Goal: Submit feedback/report problem

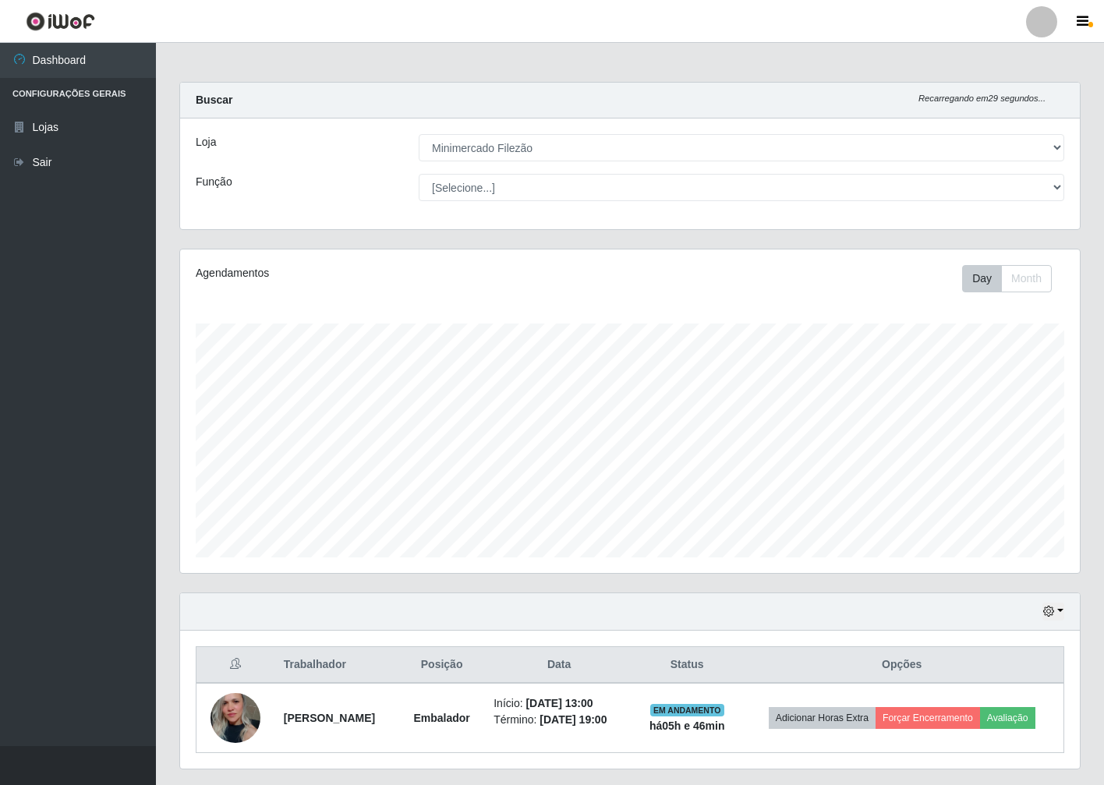
select select "204"
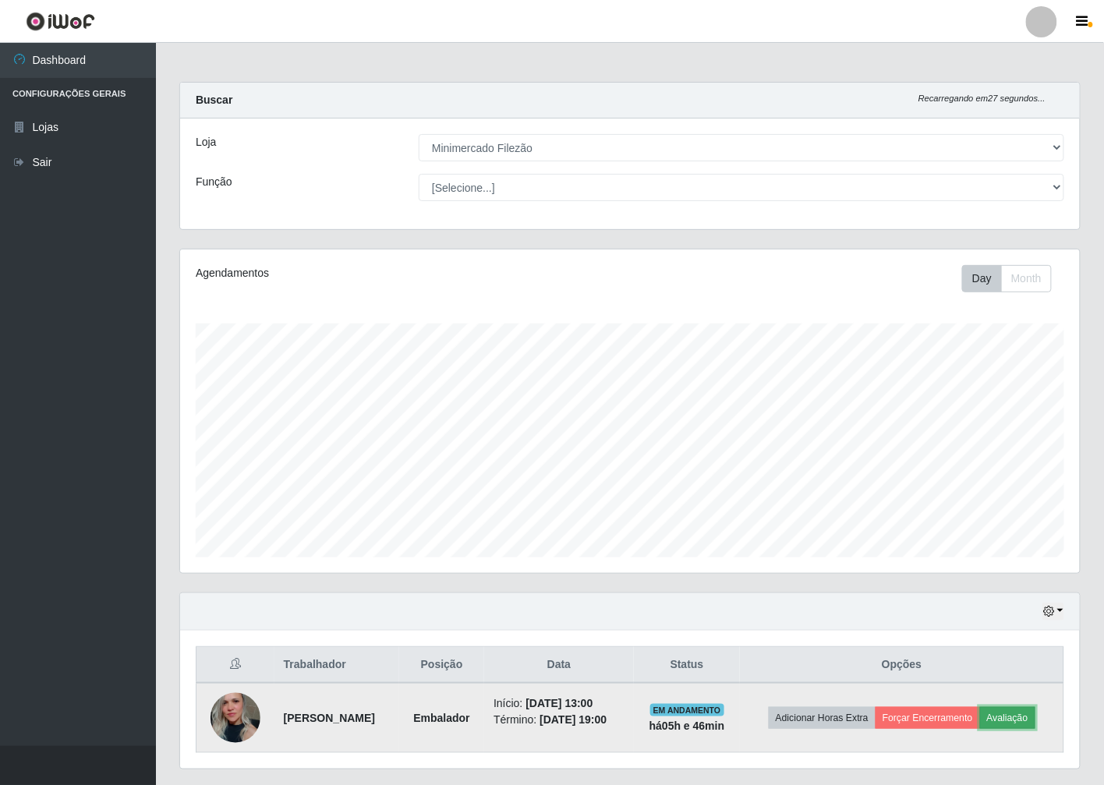
click at [1034, 719] on button "Avaliação" at bounding box center [1007, 718] width 55 height 22
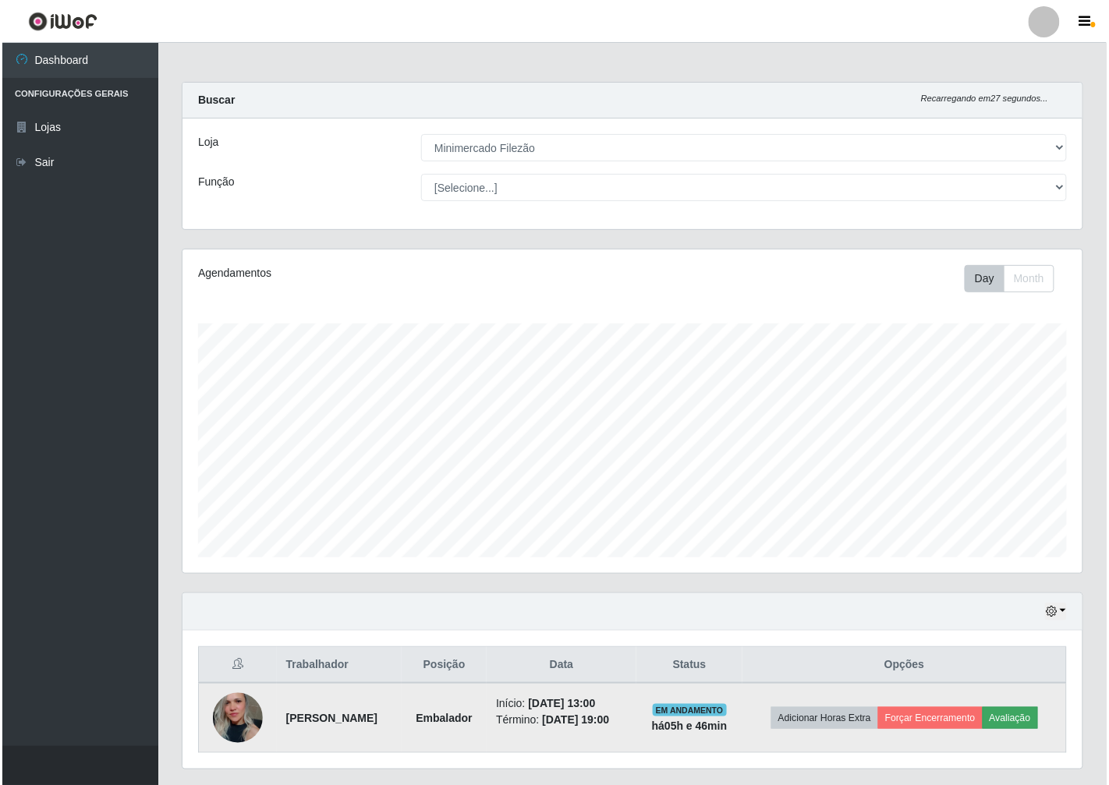
scroll to position [323, 890]
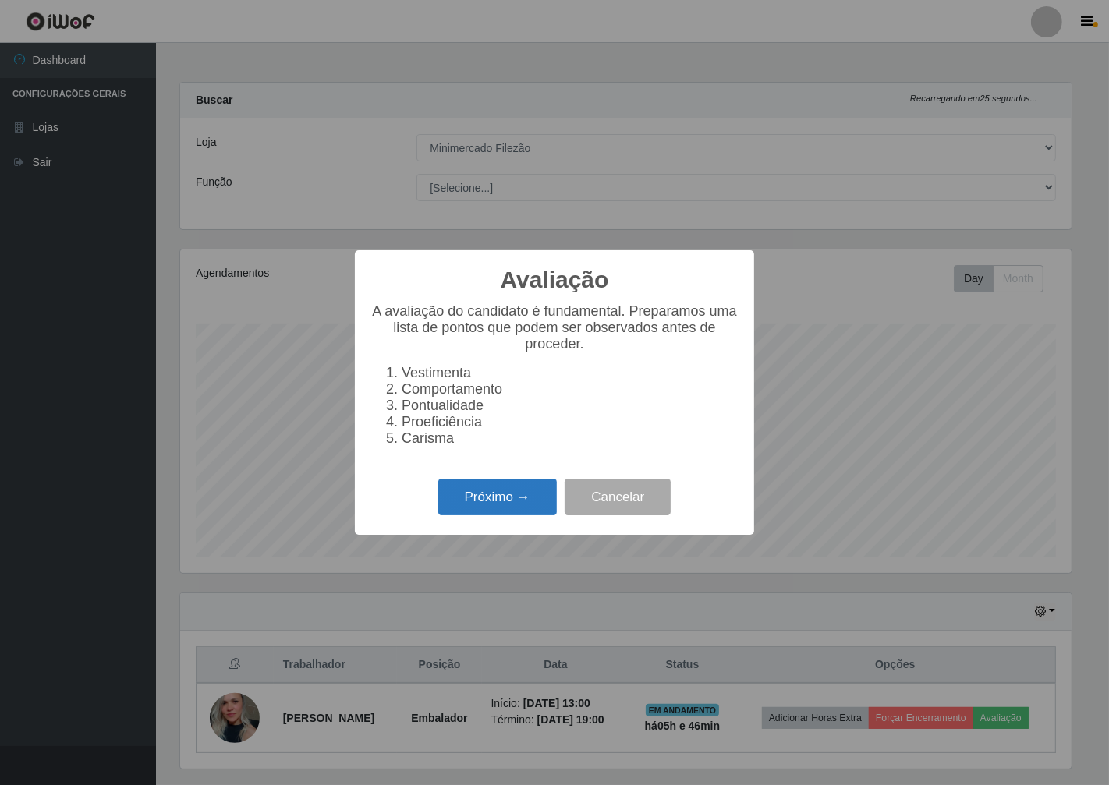
click at [494, 503] on button "Próximo →" at bounding box center [497, 497] width 119 height 37
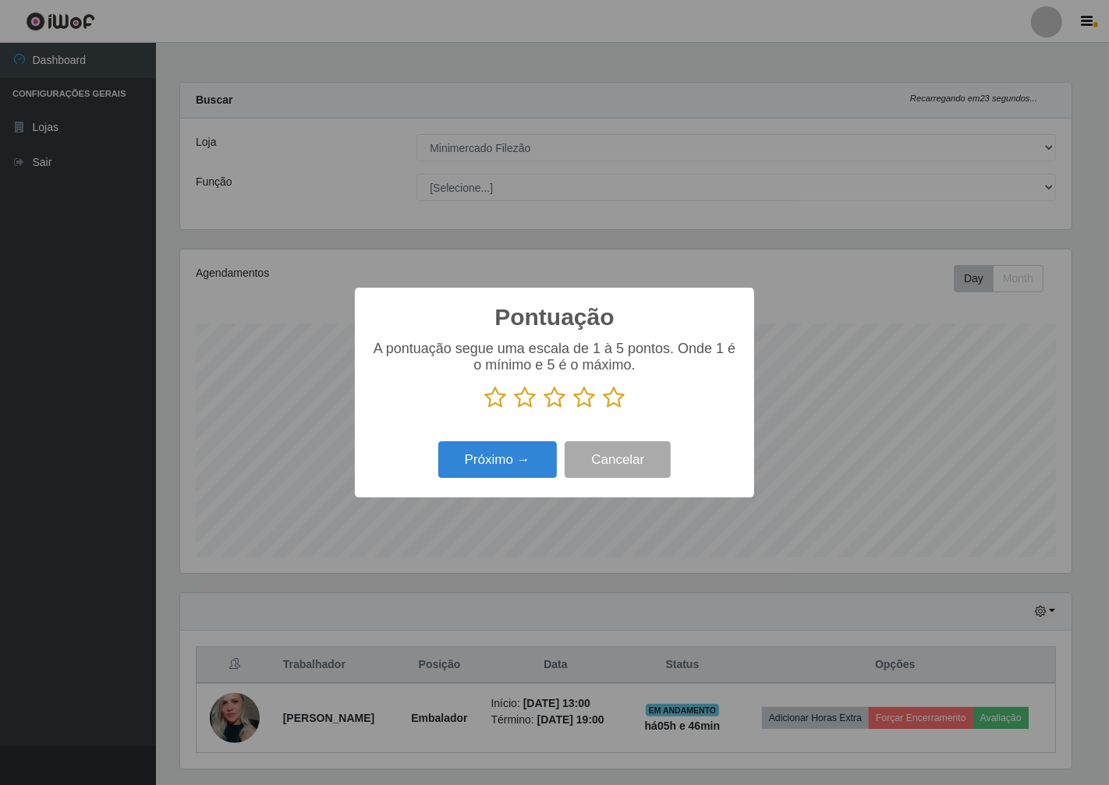
click at [491, 395] on icon at bounding box center [495, 397] width 22 height 23
click at [484, 409] on input "radio" at bounding box center [484, 409] width 0 height 0
click at [505, 451] on button "Próximo →" at bounding box center [497, 459] width 119 height 37
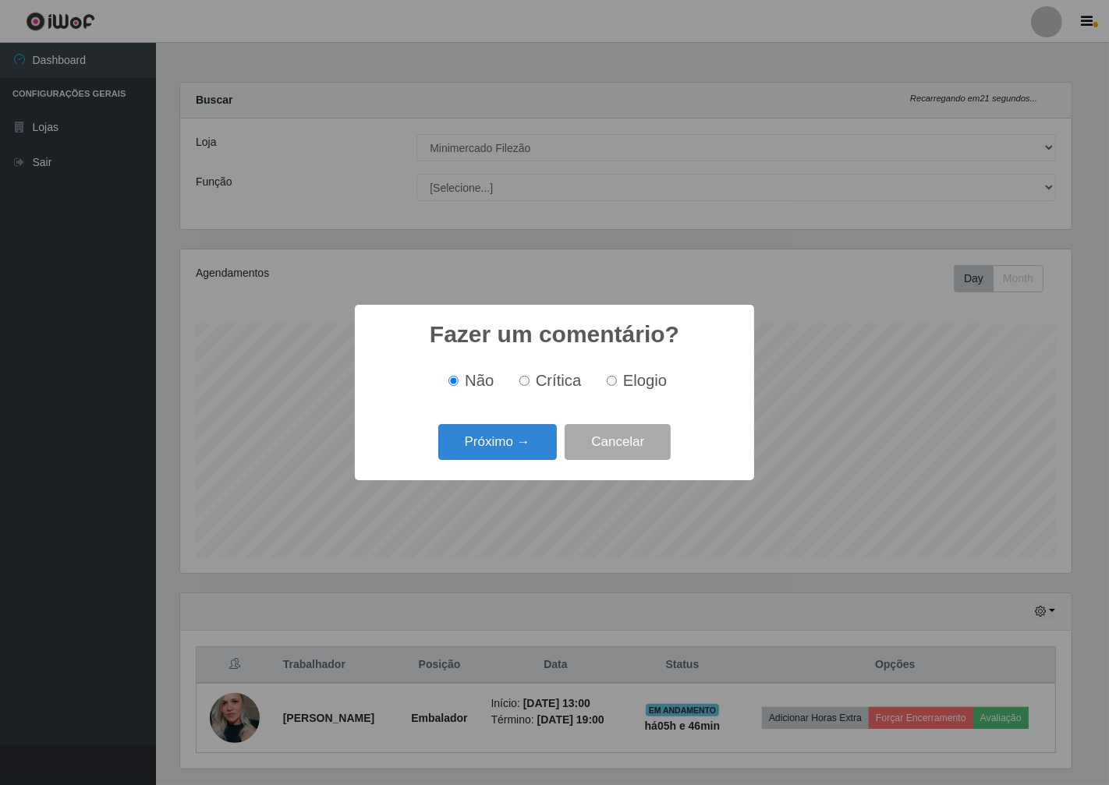
click at [527, 378] on input "Crítica" at bounding box center [524, 381] width 10 height 10
radio input "true"
click at [511, 444] on button "Próximo →" at bounding box center [497, 442] width 119 height 37
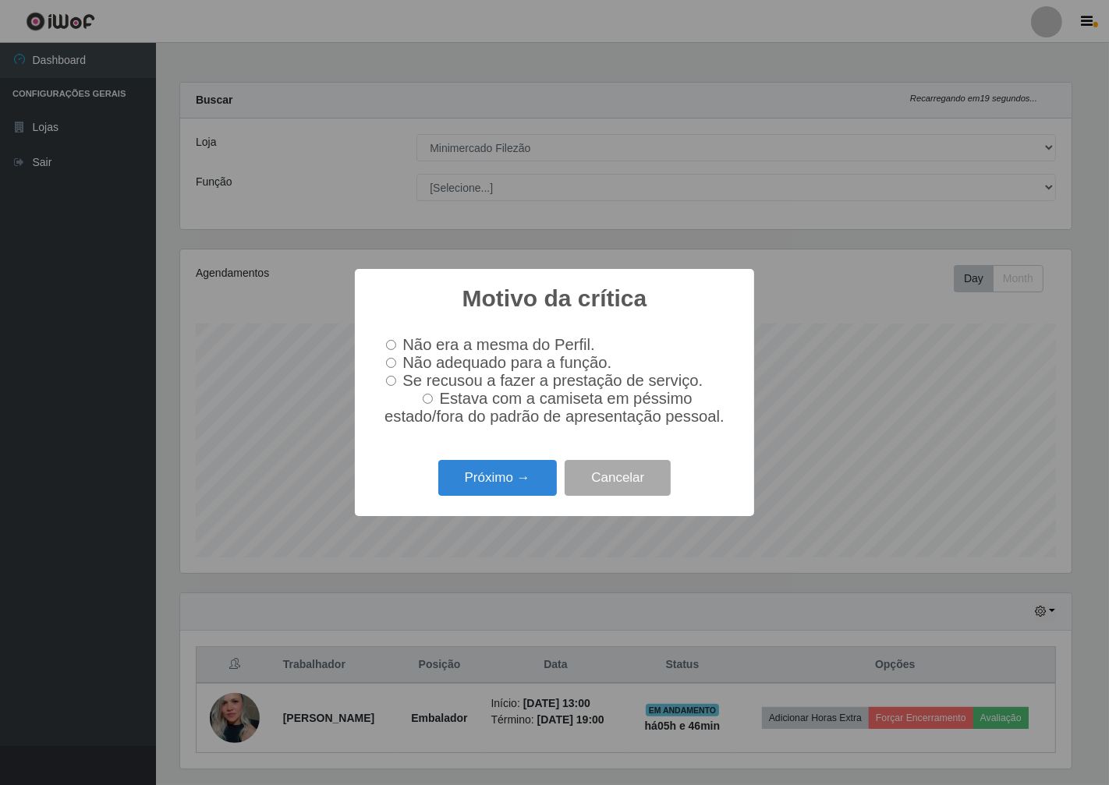
click at [388, 360] on input "Não adequado para a função." at bounding box center [391, 363] width 10 height 10
radio input "true"
click at [501, 490] on button "Próximo →" at bounding box center [497, 478] width 119 height 37
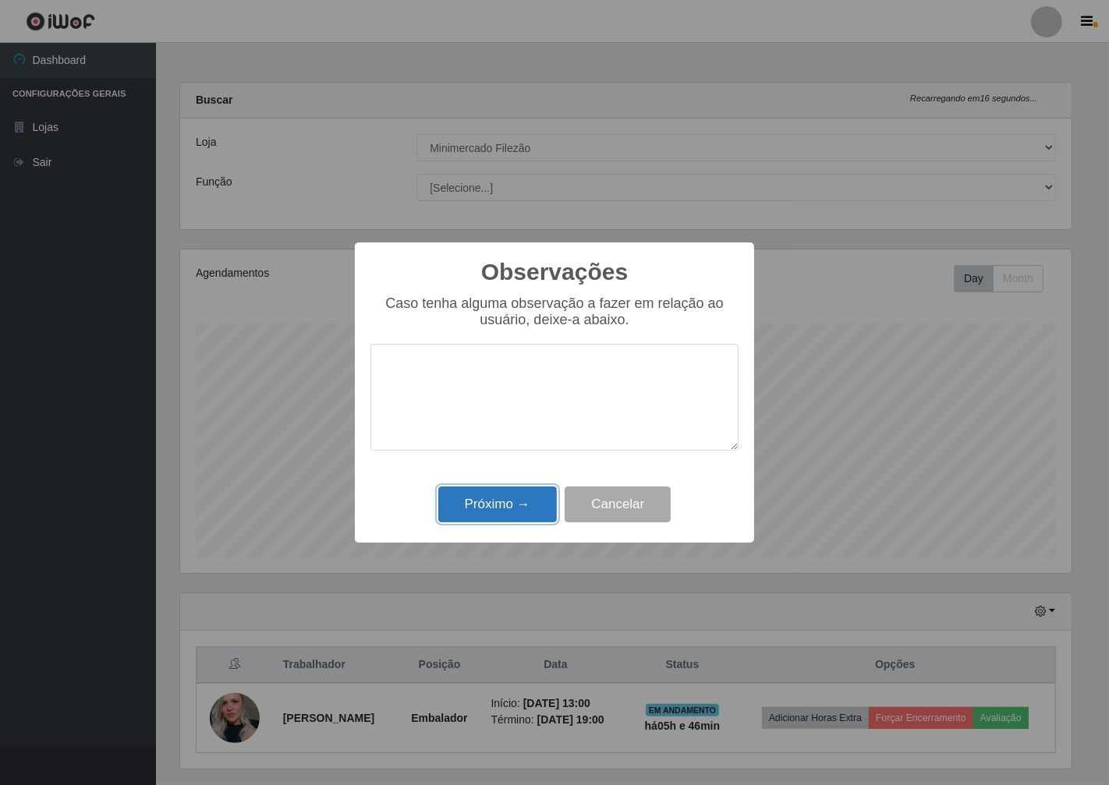
click at [500, 501] on button "Próximo →" at bounding box center [497, 505] width 119 height 37
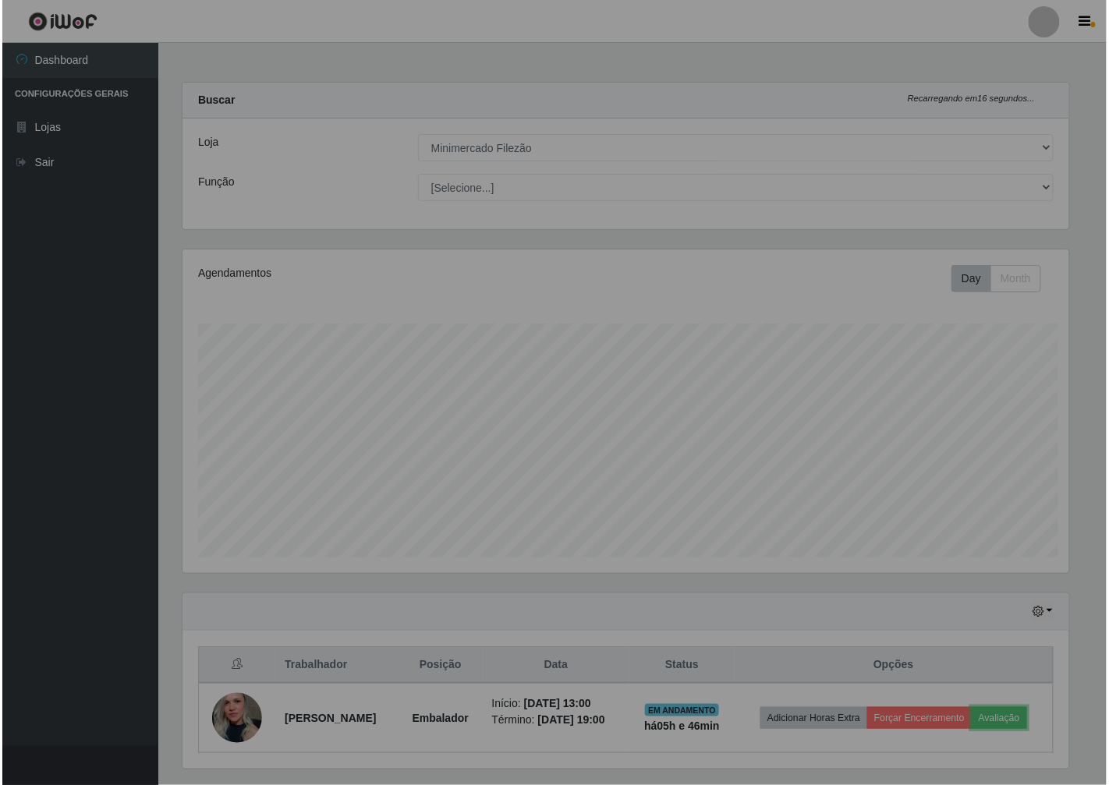
scroll to position [323, 900]
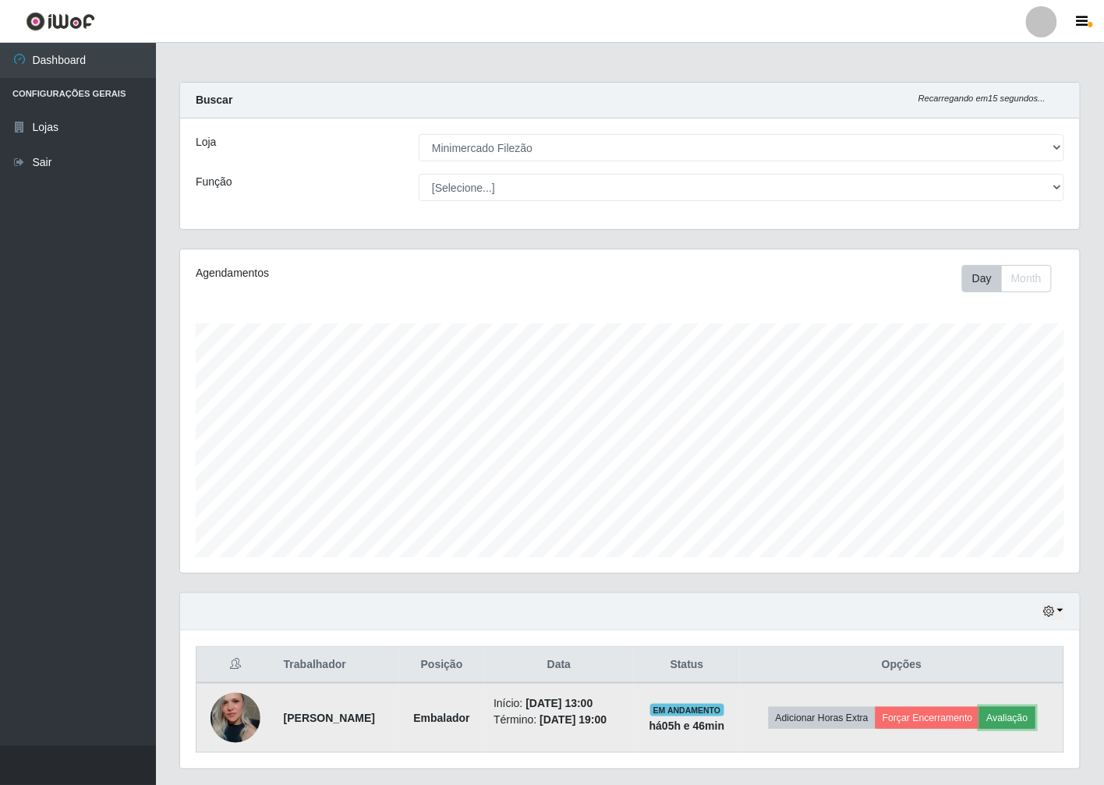
click at [1030, 721] on button "Avaliação" at bounding box center [1007, 718] width 55 height 22
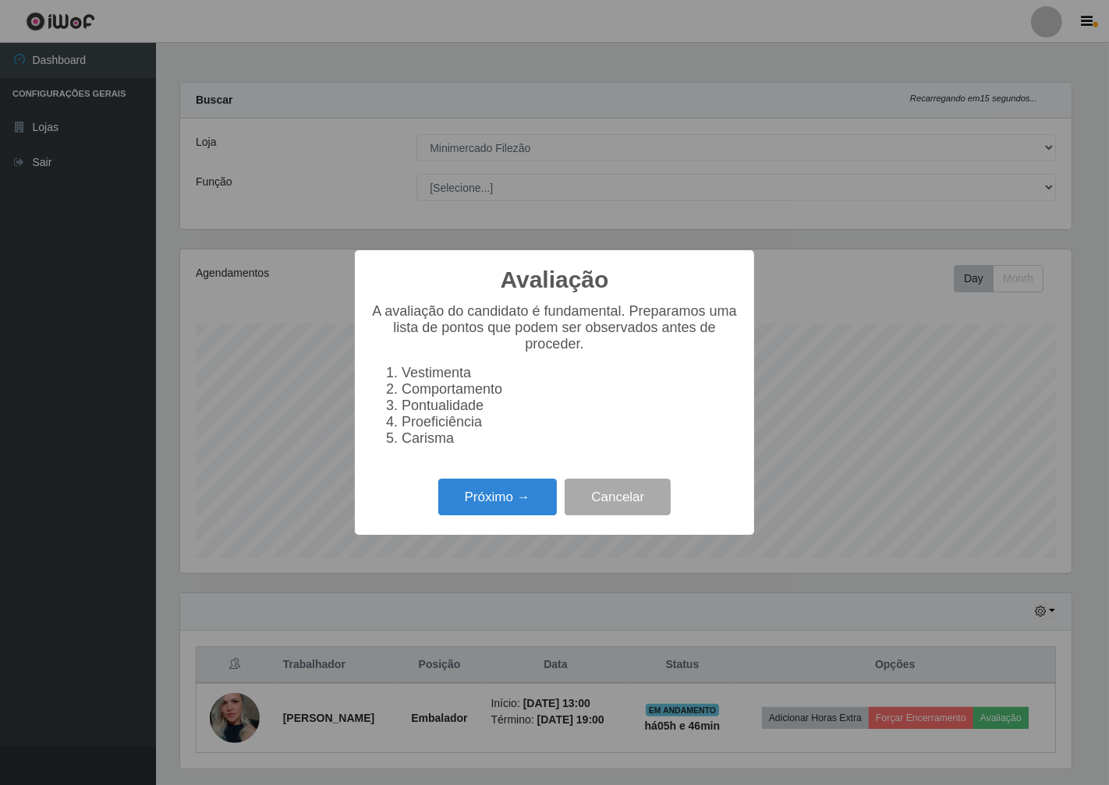
scroll to position [323, 890]
click at [480, 496] on button "Próximo →" at bounding box center [497, 497] width 119 height 37
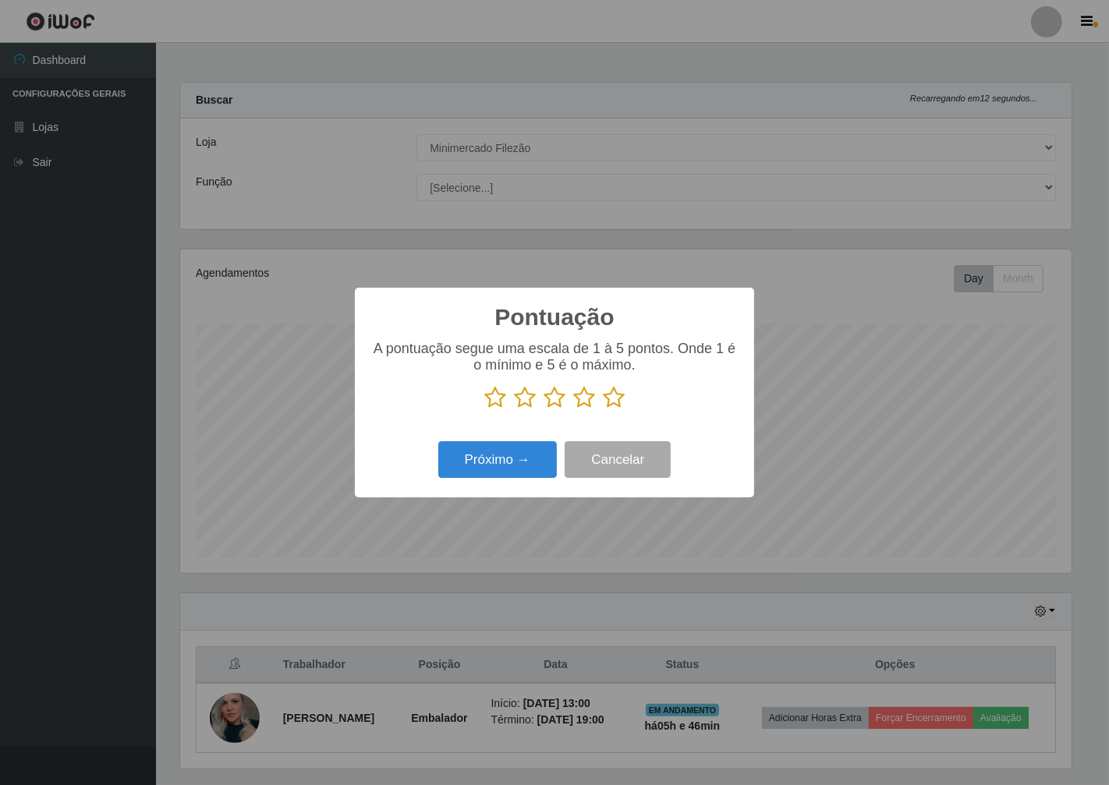
click at [493, 400] on icon at bounding box center [495, 397] width 22 height 23
click at [484, 409] on input "radio" at bounding box center [484, 409] width 0 height 0
click at [489, 478] on button "Próximo →" at bounding box center [497, 459] width 119 height 37
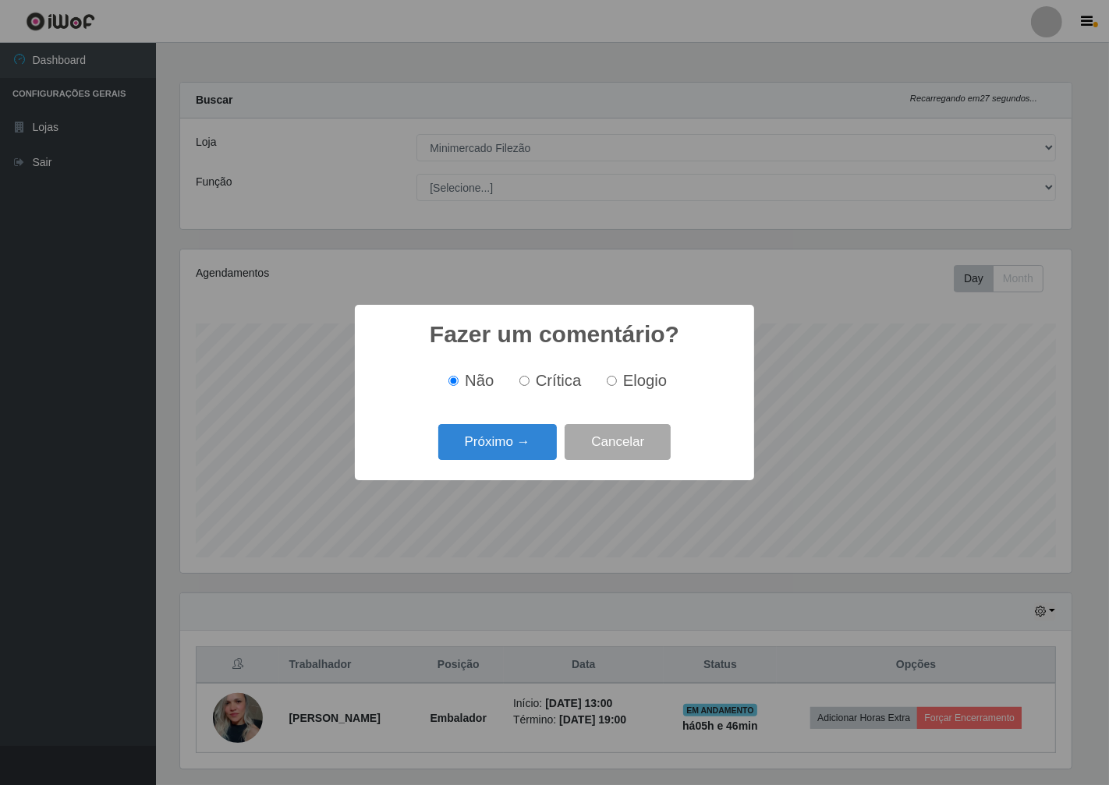
click at [527, 379] on input "Crítica" at bounding box center [524, 381] width 10 height 10
radio input "true"
click at [505, 446] on button "Próximo →" at bounding box center [497, 442] width 119 height 37
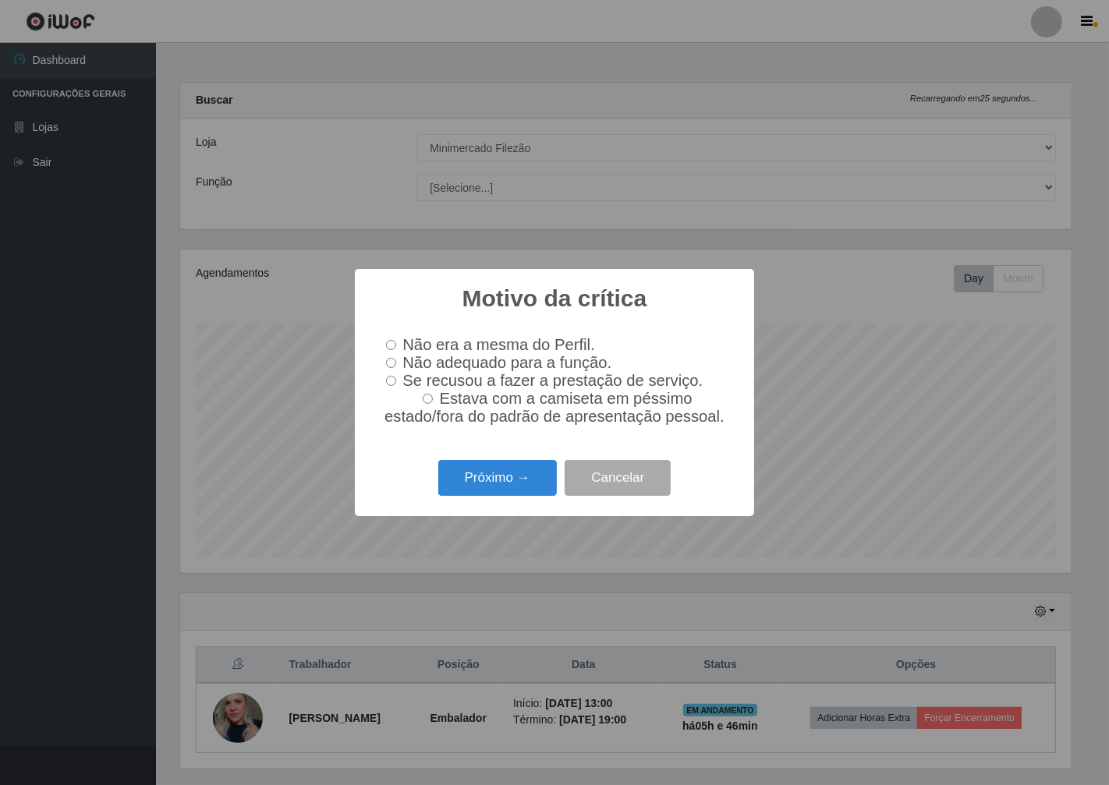
click at [393, 362] on input "Não adequado para a função." at bounding box center [391, 363] width 10 height 10
radio input "true"
click at [503, 491] on button "Próximo →" at bounding box center [497, 478] width 119 height 37
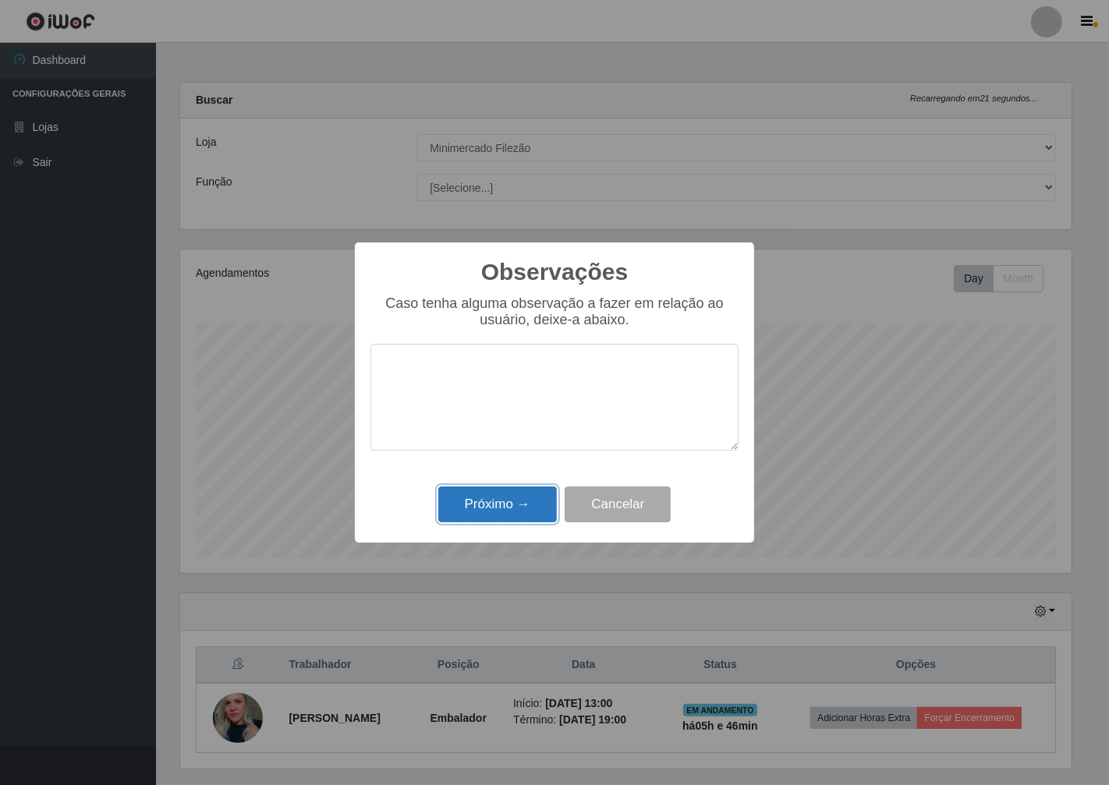
click at [501, 509] on button "Próximo →" at bounding box center [497, 505] width 119 height 37
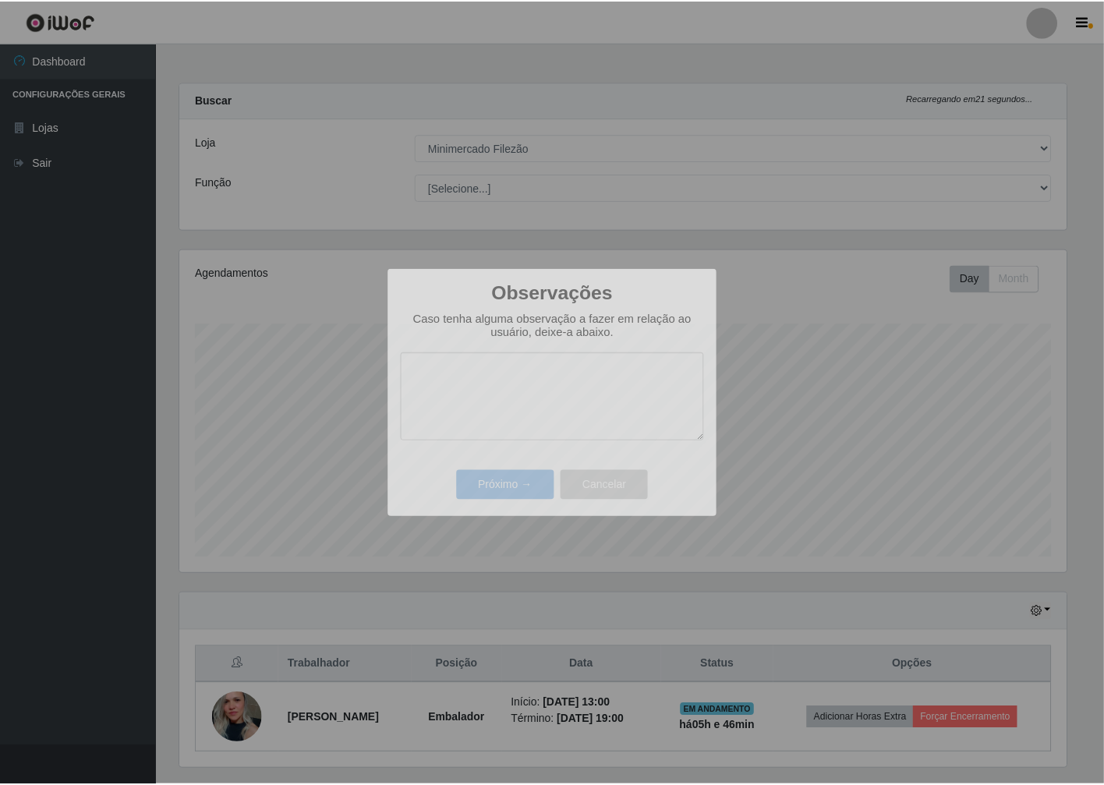
scroll to position [323, 900]
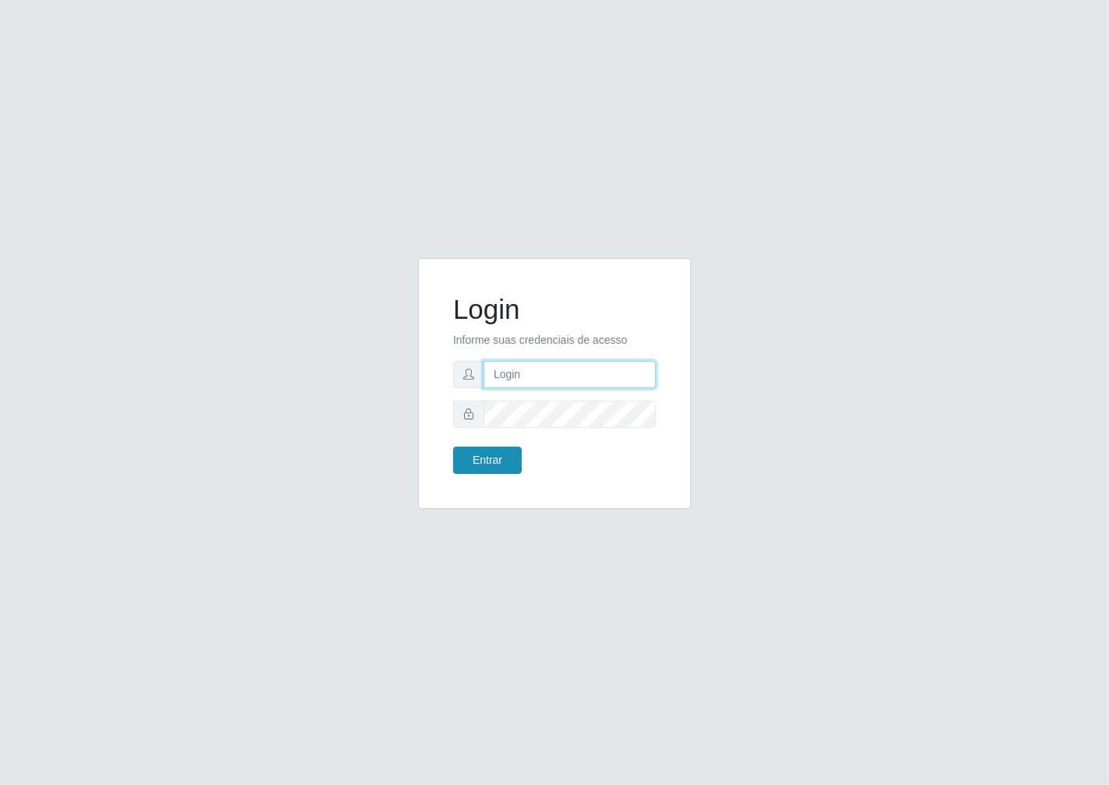
type input "janaina@iwof"
click at [492, 455] on button "Entrar" at bounding box center [487, 460] width 69 height 27
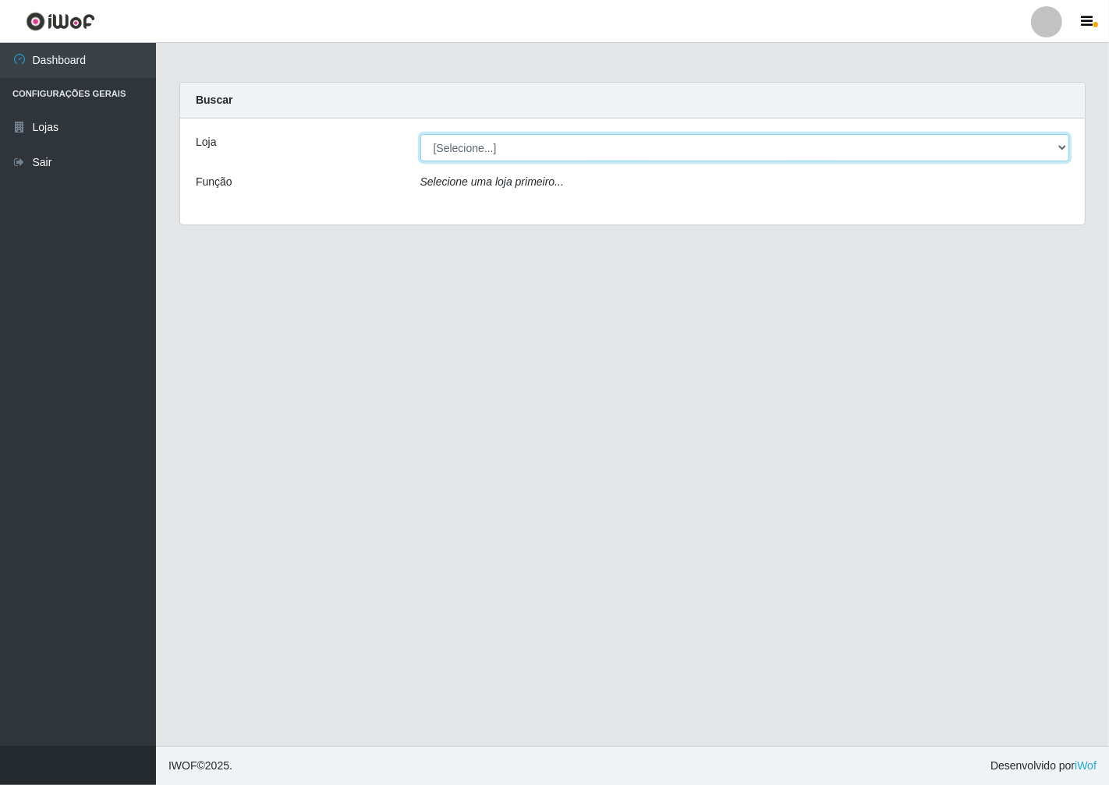
click at [1062, 143] on select "[Selecione...] Minimercado Filezão" at bounding box center [744, 147] width 649 height 27
click at [420, 134] on select "[Selecione...] Minimercado Filezão" at bounding box center [744, 147] width 649 height 27
drag, startPoint x: 1065, startPoint y: 154, endPoint x: 1059, endPoint y: 159, distance: 8.3
click at [1065, 154] on select "[Selecione...] Minimercado Filezão" at bounding box center [744, 147] width 649 height 27
select select "204"
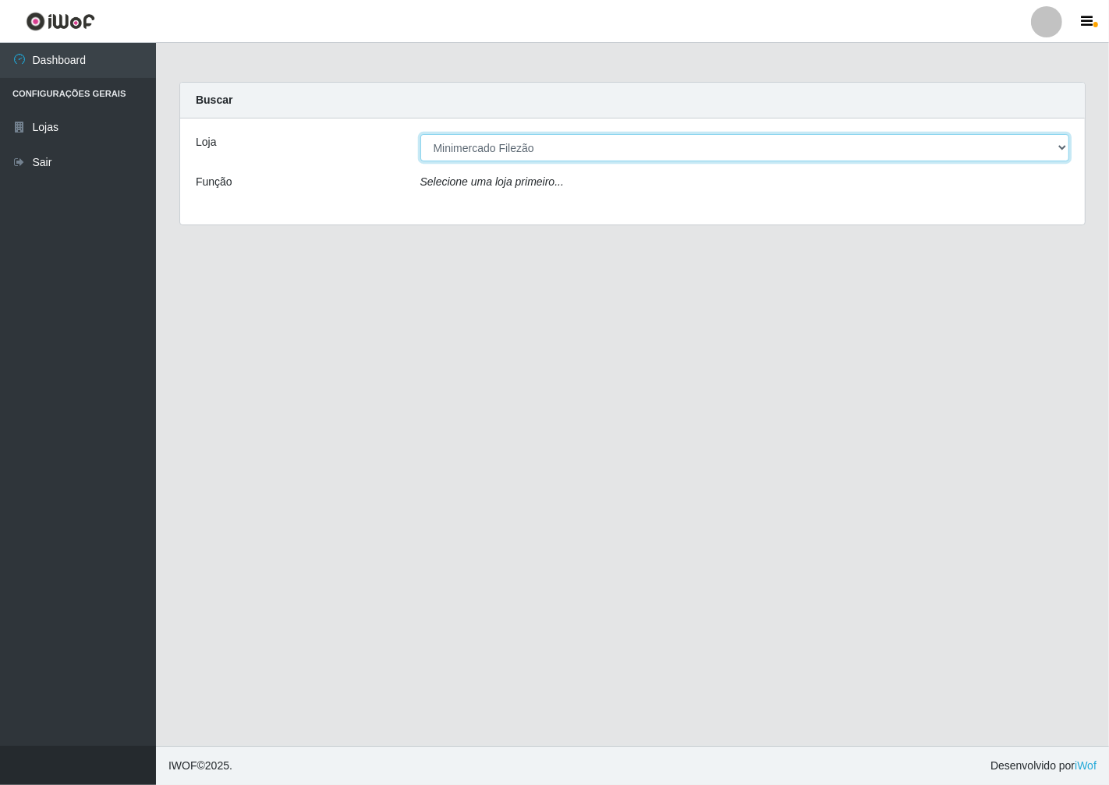
click at [420, 134] on select "[Selecione...] Minimercado Filezão" at bounding box center [744, 147] width 649 height 27
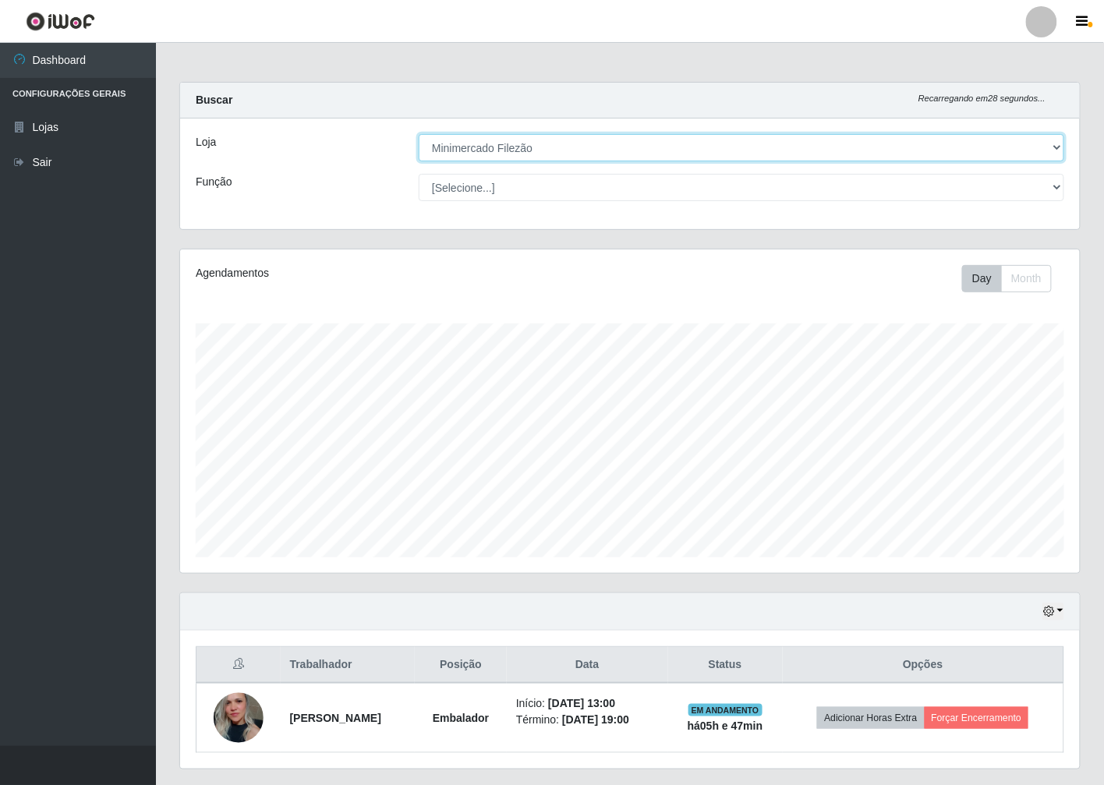
scroll to position [323, 900]
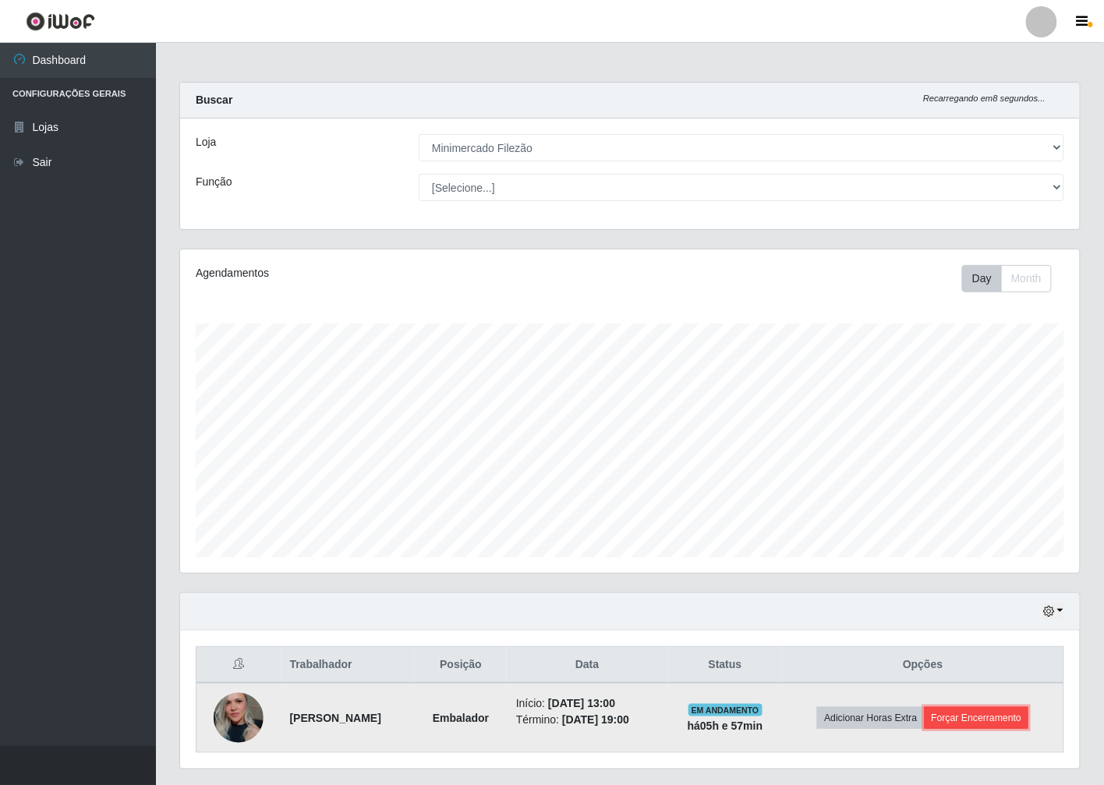
click at [980, 721] on button "Forçar Encerramento" at bounding box center [977, 718] width 104 height 22
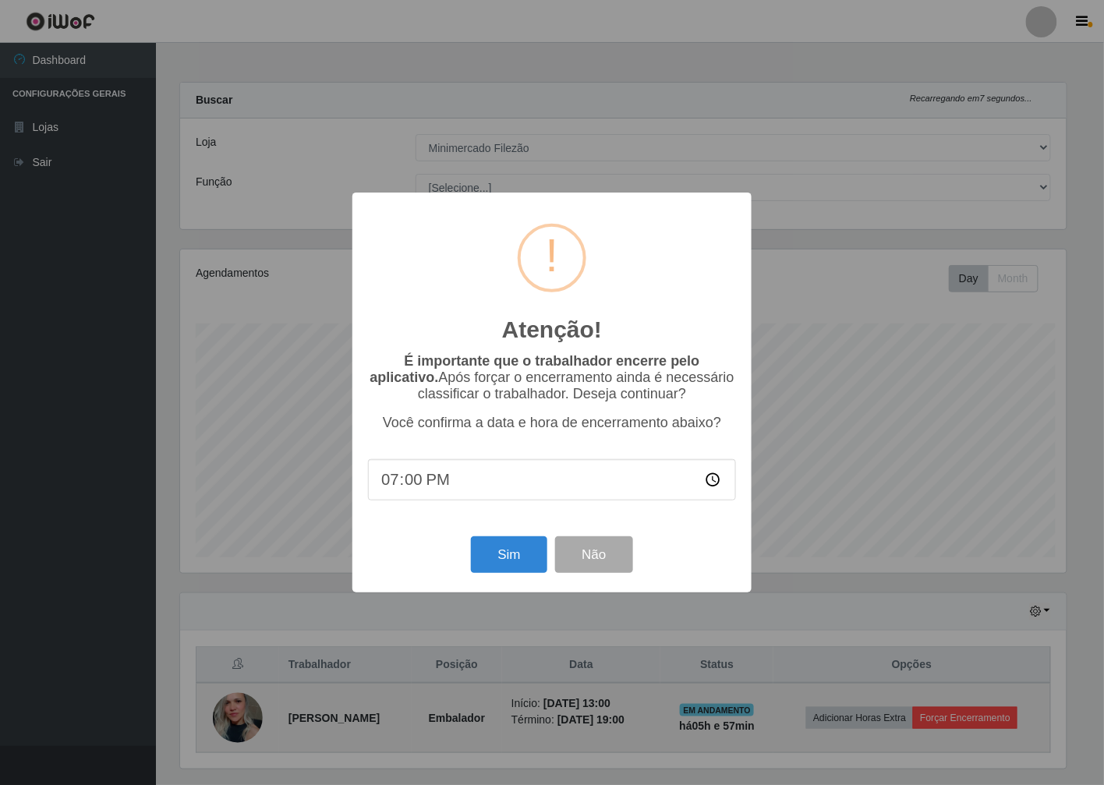
scroll to position [323, 890]
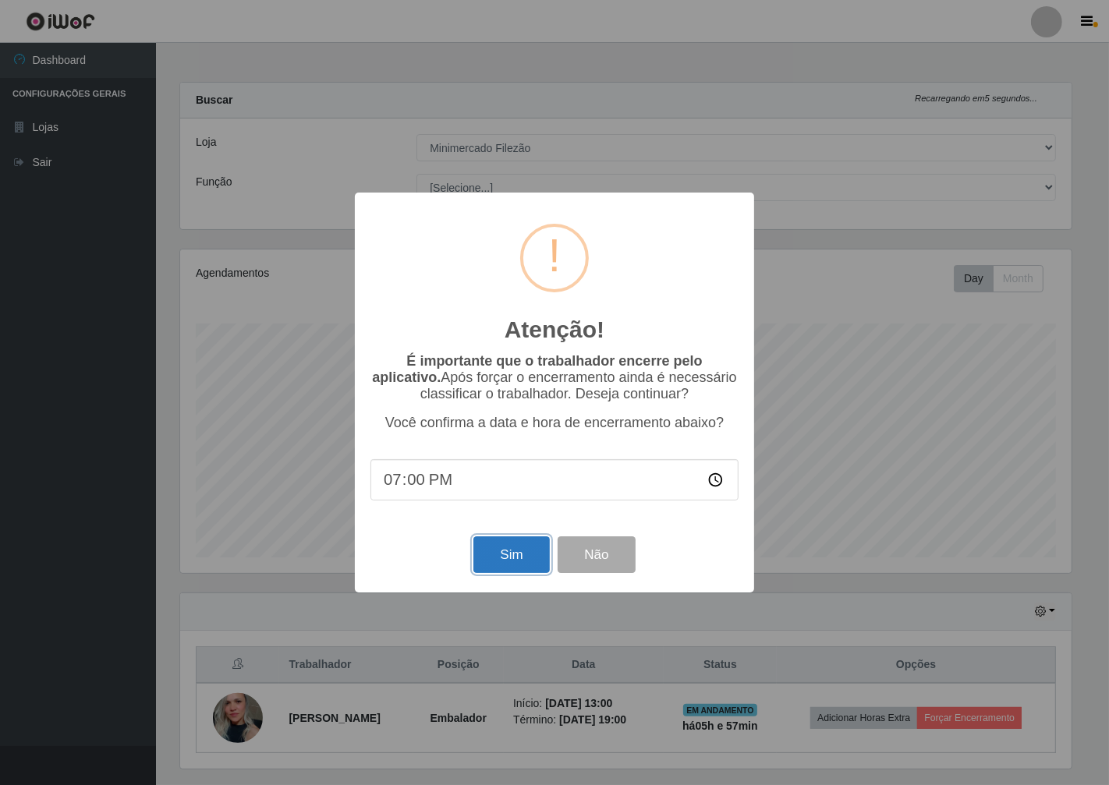
click at [497, 559] on button "Sim" at bounding box center [511, 554] width 76 height 37
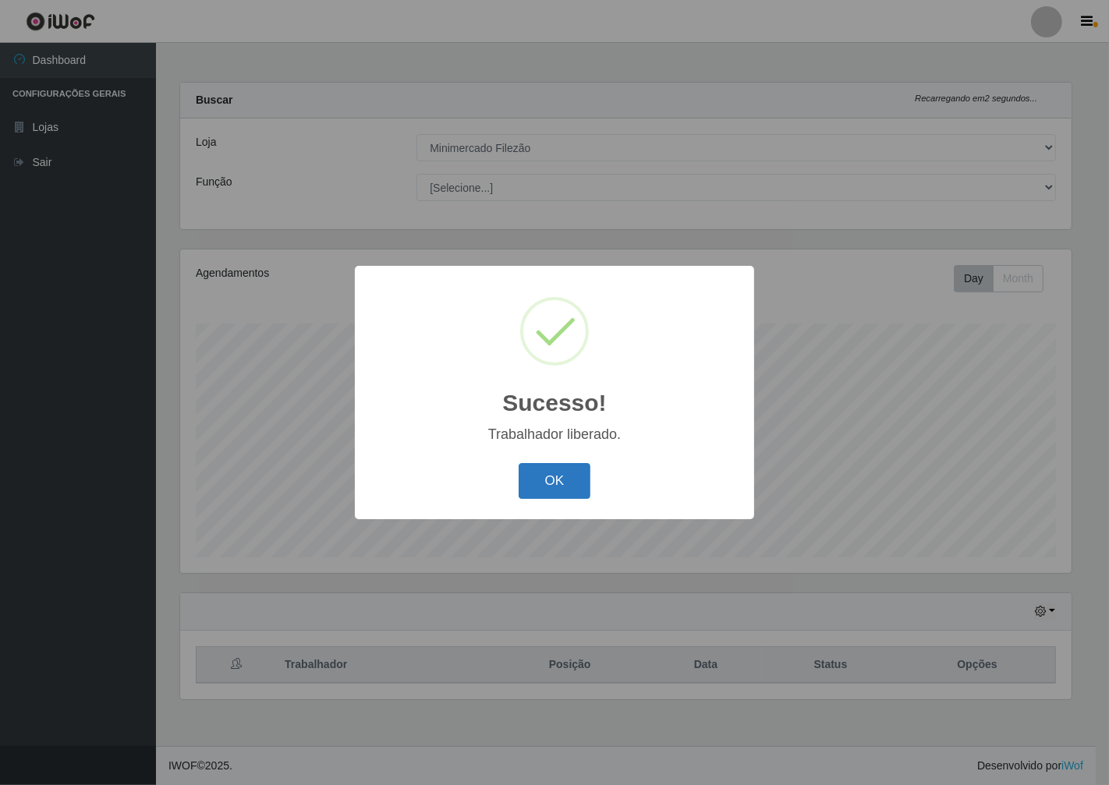
click at [578, 481] on button "OK" at bounding box center [555, 481] width 73 height 37
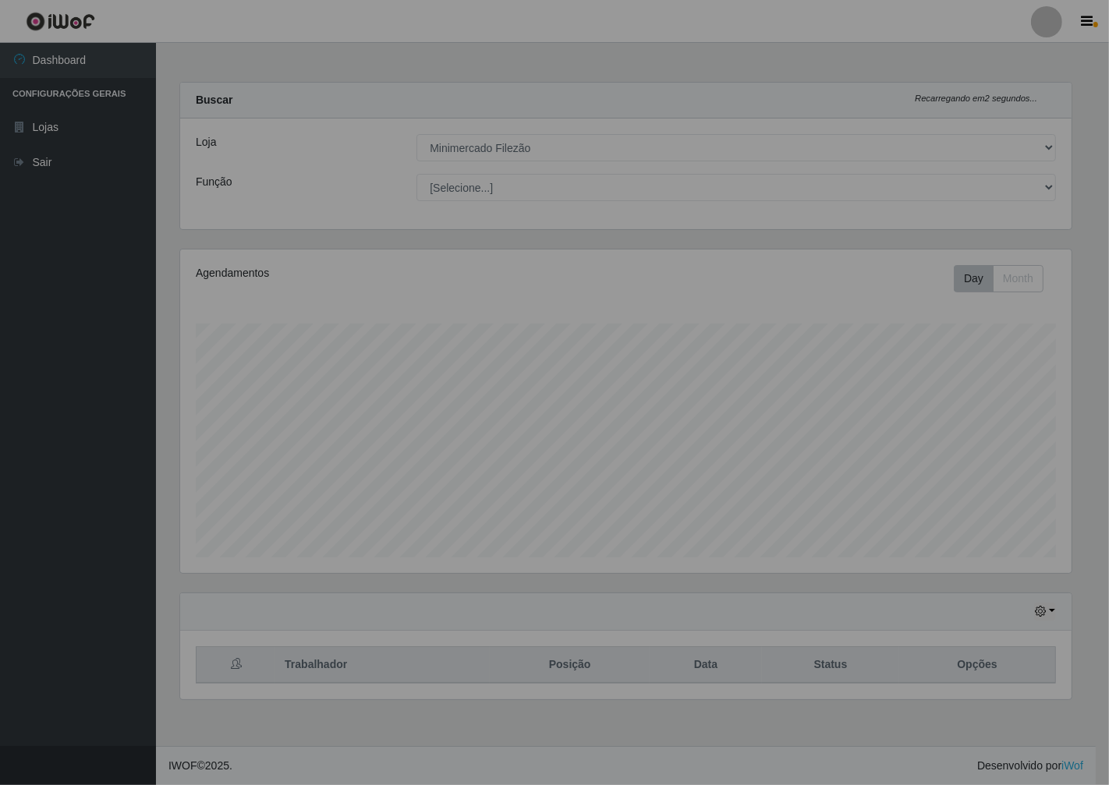
scroll to position [323, 904]
